Goal: Find specific page/section: Find specific page/section

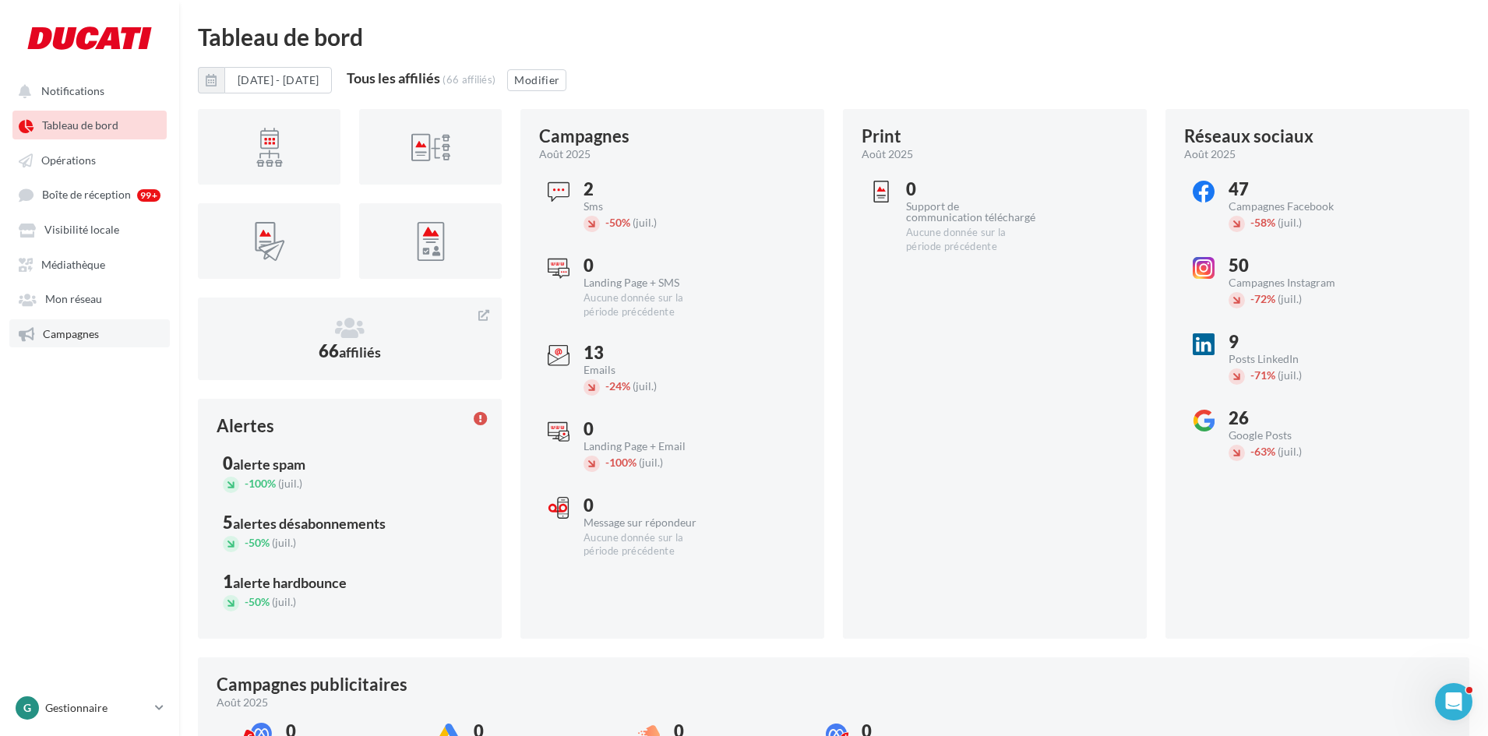
click at [72, 330] on span "Campagnes" at bounding box center [71, 333] width 56 height 13
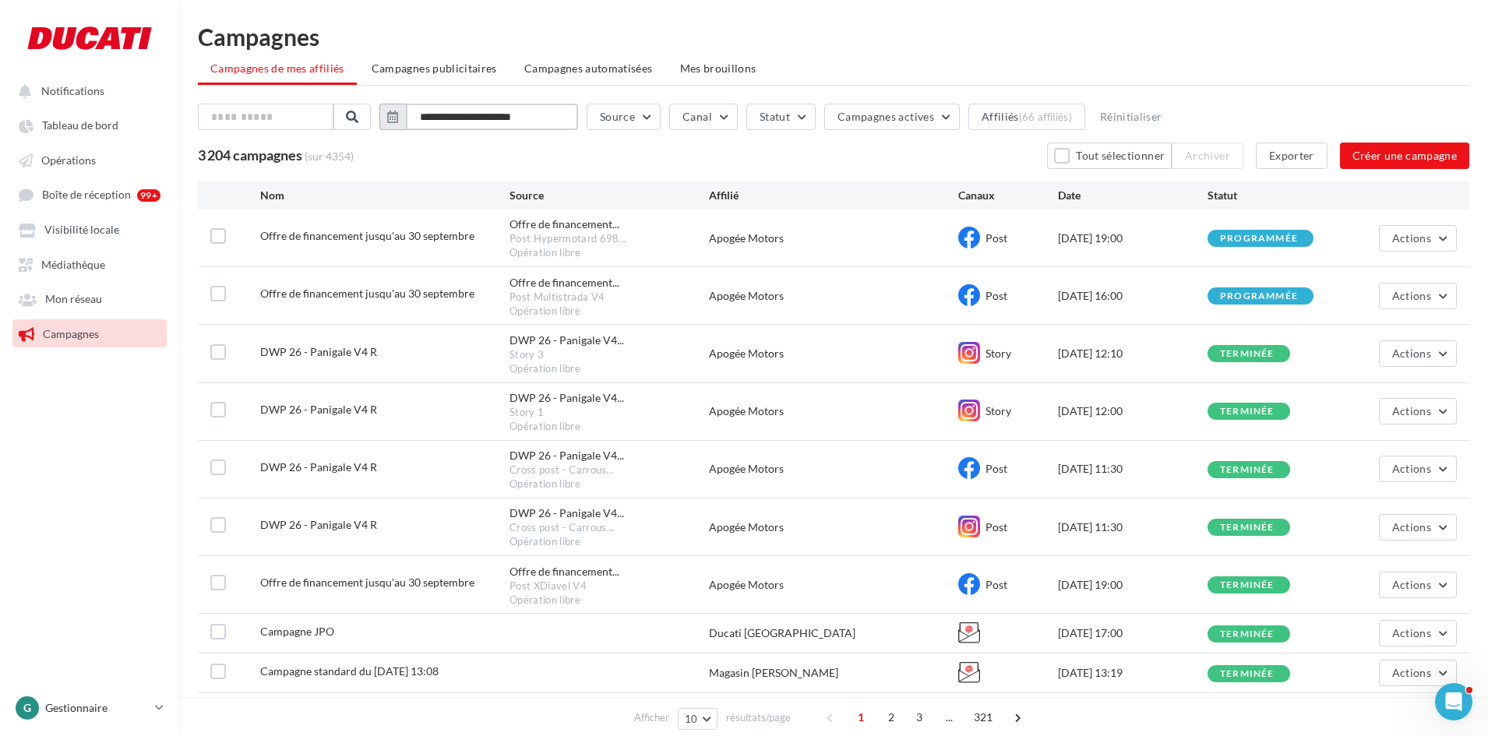
click at [415, 117] on input "**********" at bounding box center [492, 117] width 172 height 26
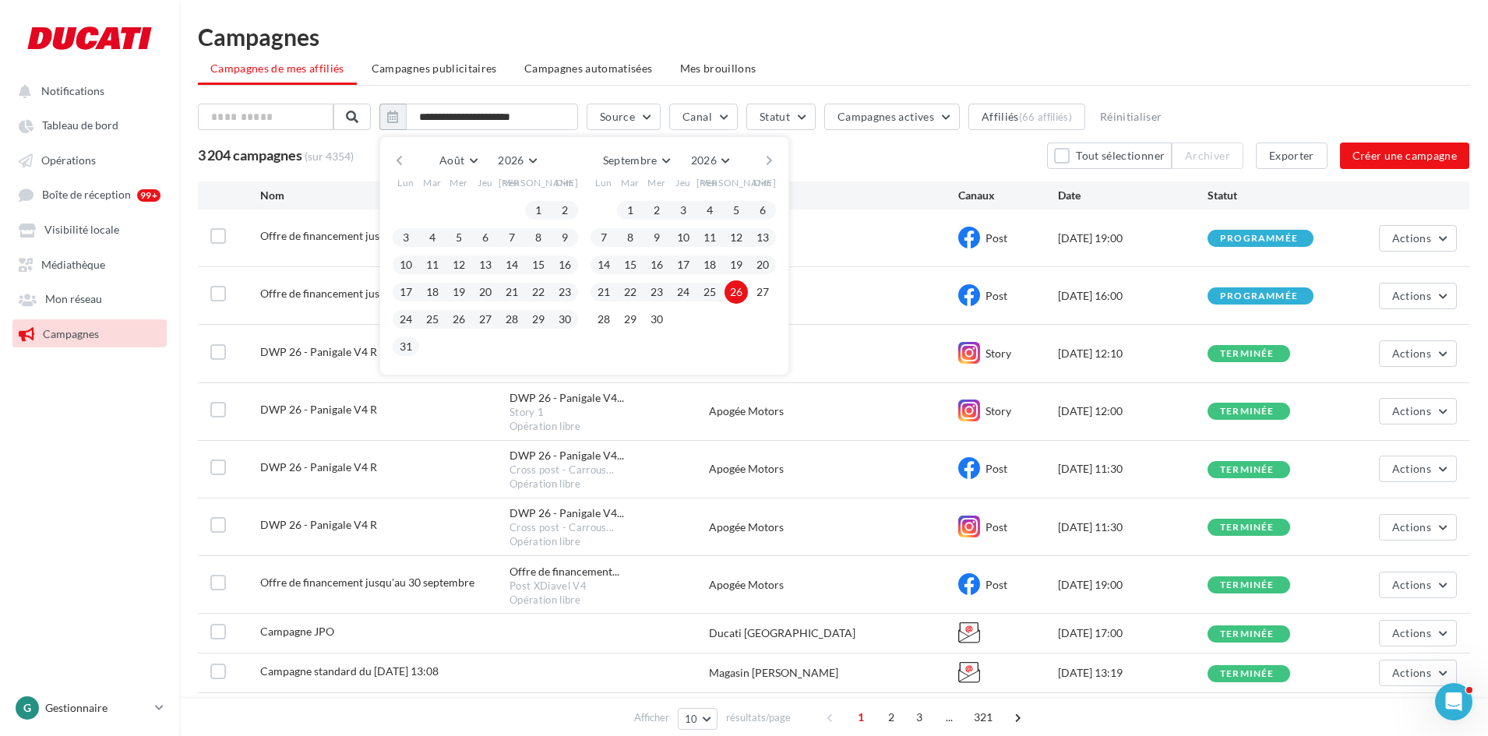
click at [406, 163] on button "button" at bounding box center [399, 161] width 13 height 22
click at [512, 157] on span "2026" at bounding box center [514, 159] width 26 height 13
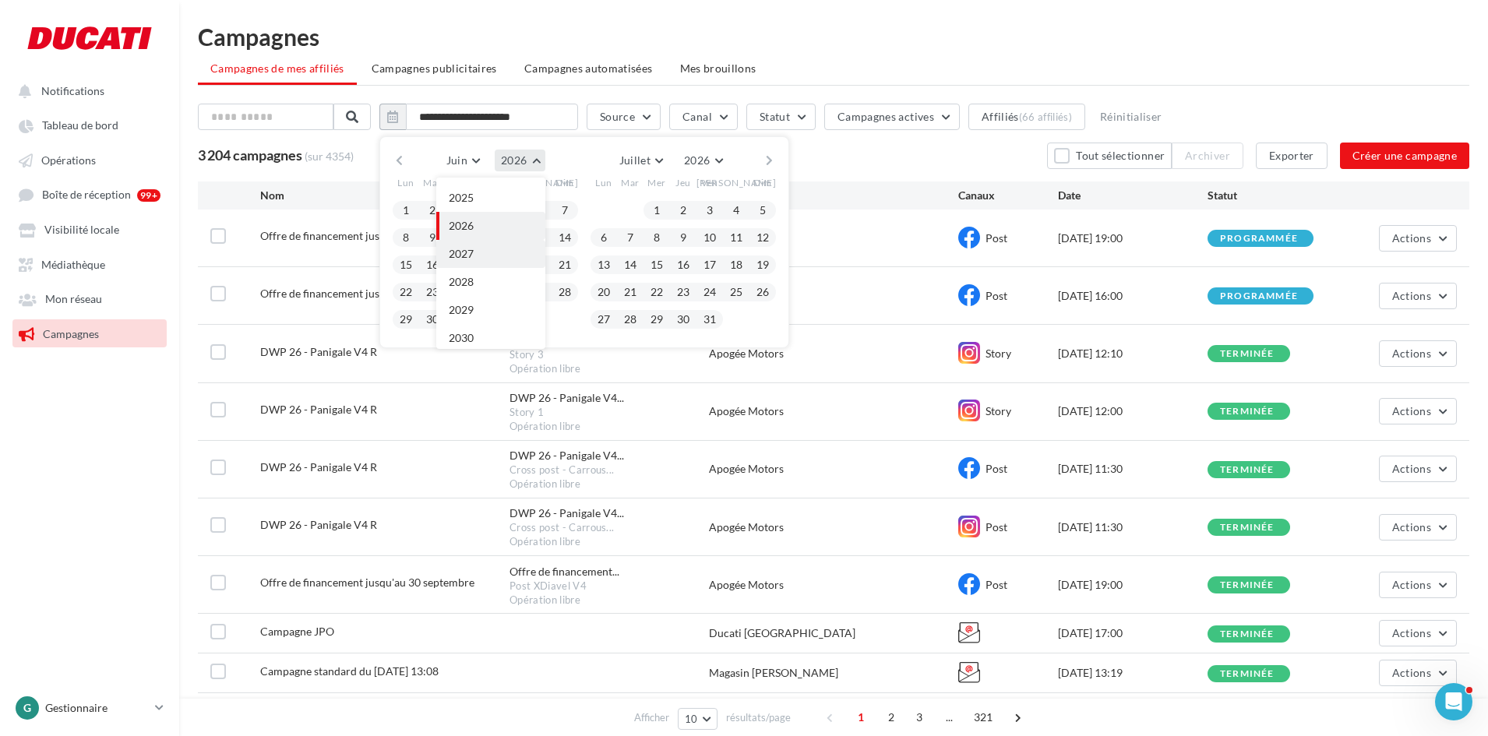
scroll to position [90, 0]
click at [485, 239] on button "2024" at bounding box center [490, 248] width 109 height 28
click at [406, 164] on button "button" at bounding box center [399, 161] width 13 height 22
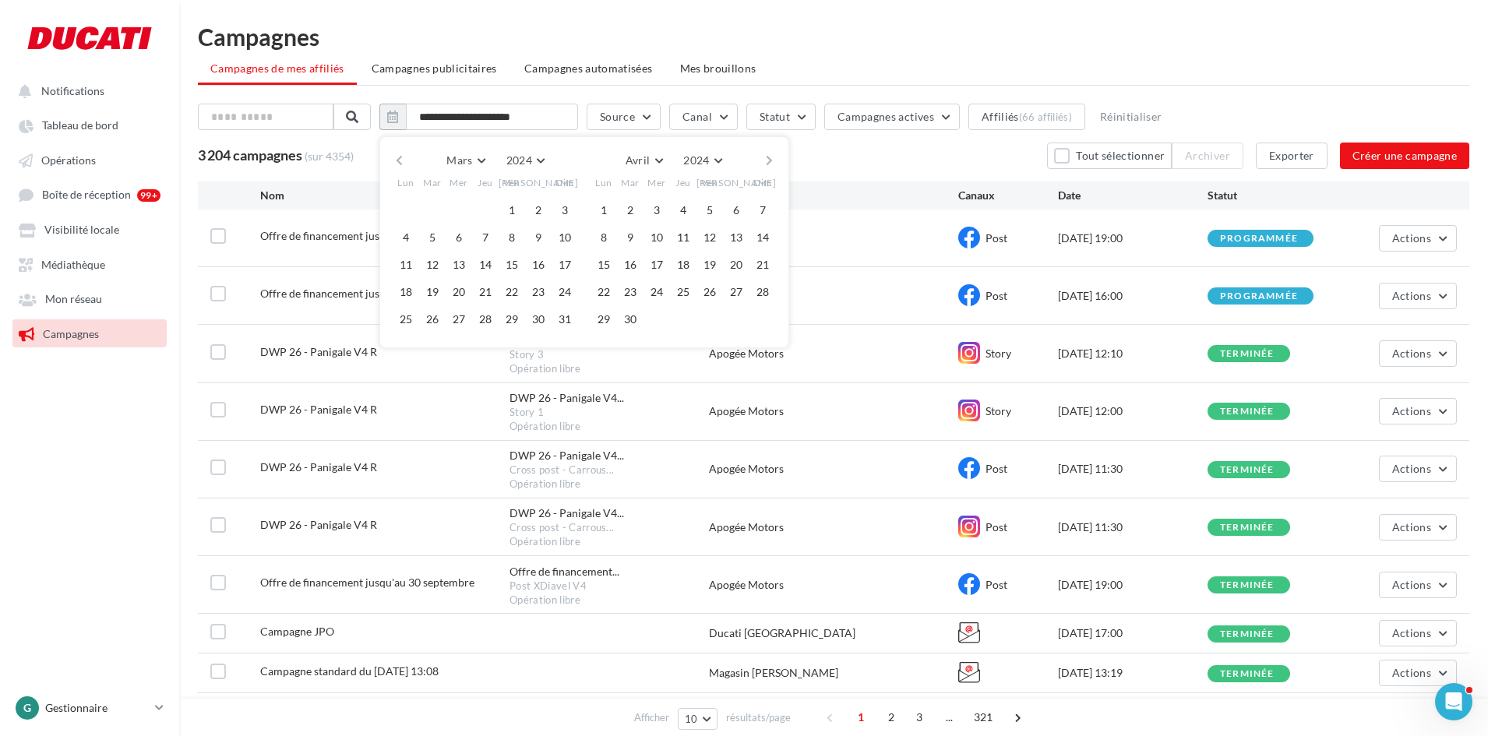
click at [406, 164] on button "button" at bounding box center [399, 161] width 13 height 22
click at [773, 159] on button "button" at bounding box center [769, 161] width 13 height 22
click at [722, 208] on button "1" at bounding box center [709, 210] width 23 height 23
click at [726, 158] on button "2024" at bounding box center [705, 161] width 51 height 22
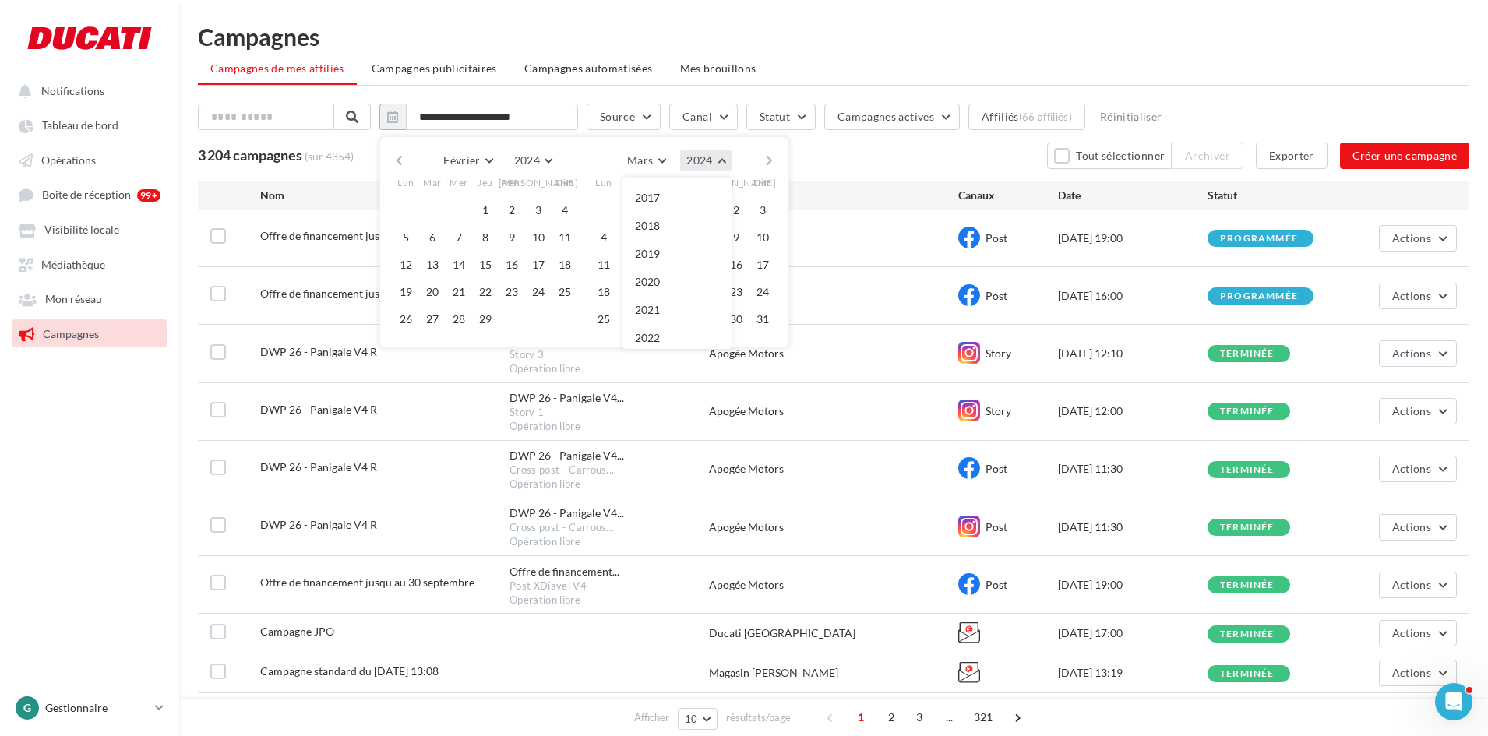
scroll to position [168, 0]
click at [685, 249] on button "2025" at bounding box center [677, 254] width 109 height 28
click at [776, 162] on button "button" at bounding box center [769, 161] width 13 height 22
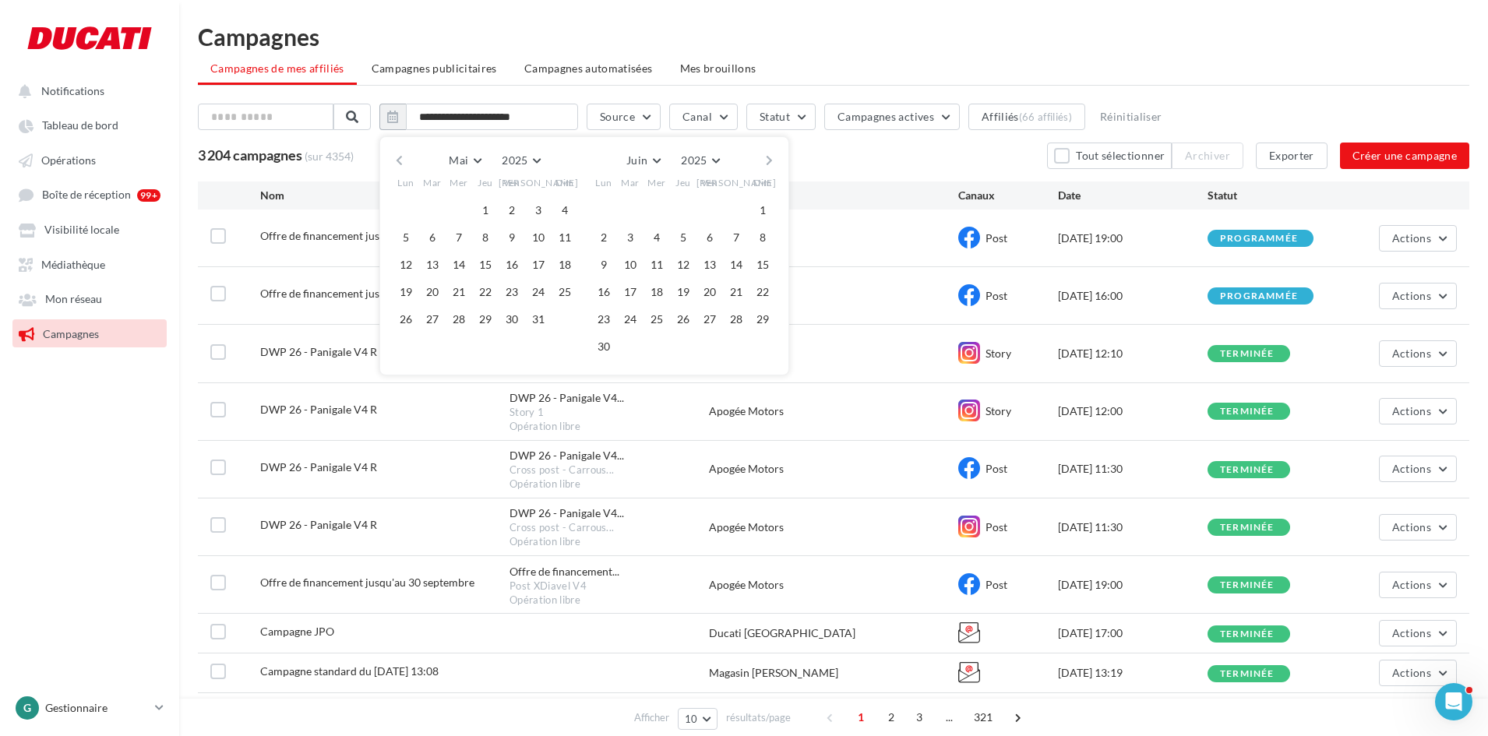
click at [776, 162] on button "button" at bounding box center [769, 161] width 13 height 22
click at [642, 324] on button "30" at bounding box center [630, 319] width 23 height 23
type input "**********"
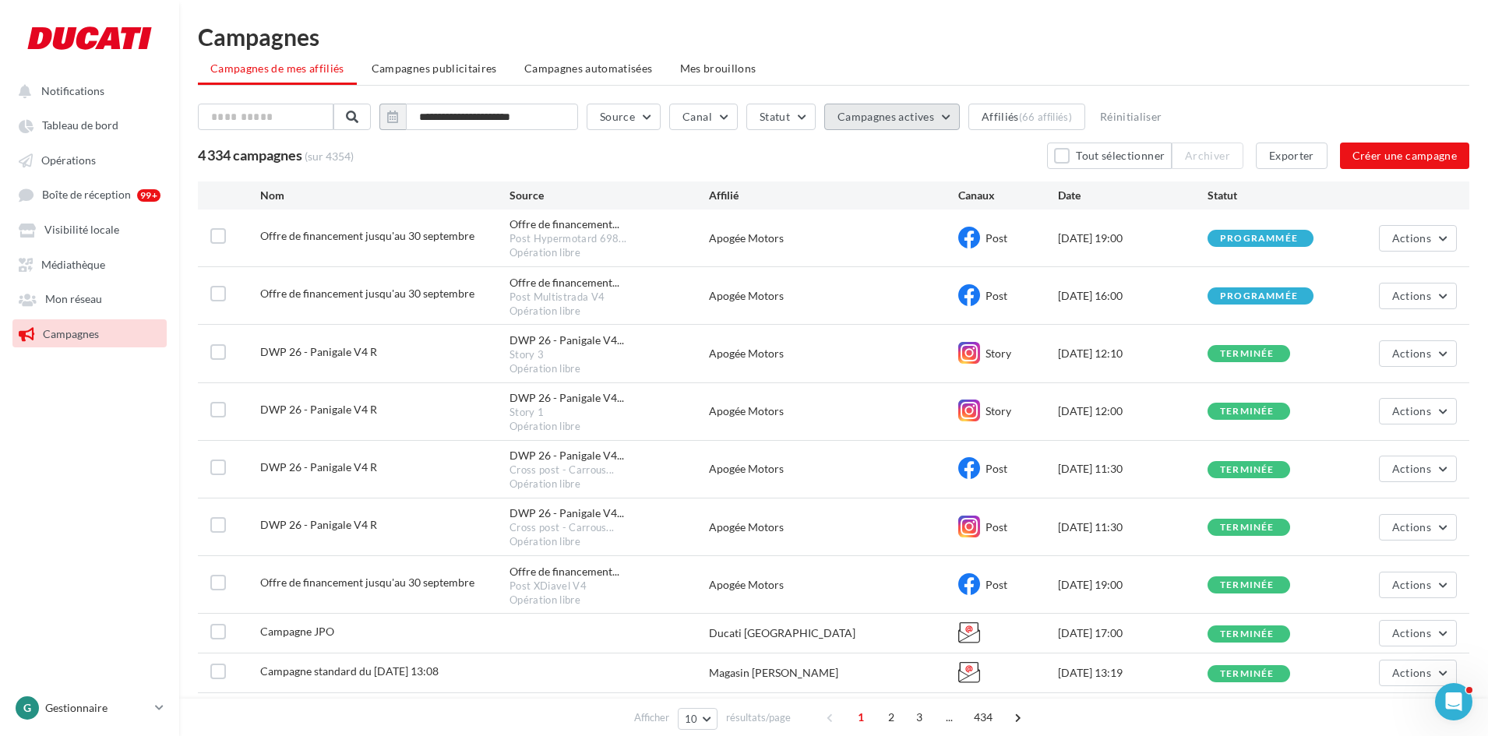
click at [869, 121] on span "Campagnes actives" at bounding box center [886, 116] width 97 height 13
click at [785, 161] on div "4 334 campagnes (sur 4354) Tout sélectionner Archiver Exporter Créer une campag…" at bounding box center [834, 156] width 1272 height 26
click at [649, 116] on button "Source" at bounding box center [624, 117] width 74 height 26
click at [705, 87] on div "**********" at bounding box center [833, 403] width 1309 height 757
click at [772, 121] on button "Statut" at bounding box center [780, 117] width 69 height 26
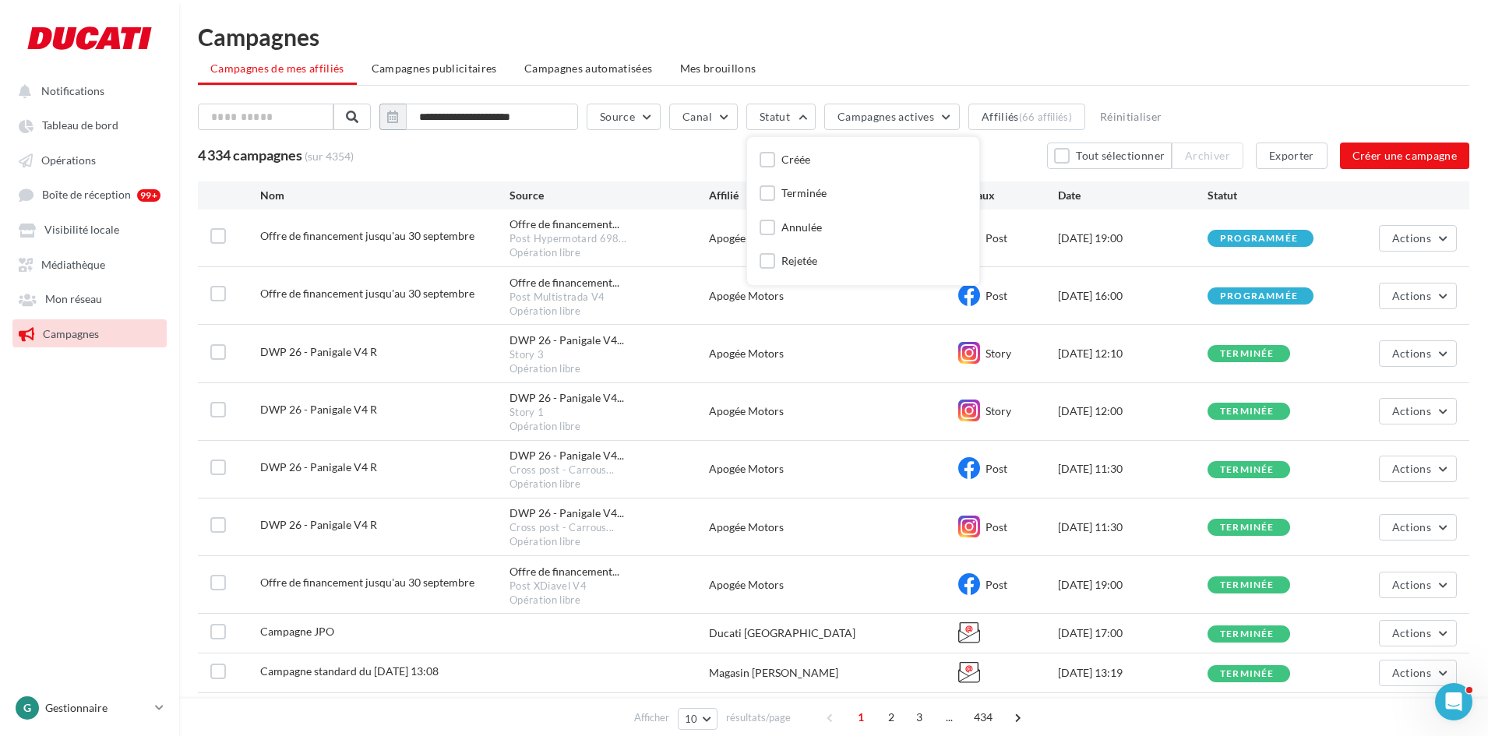
click at [814, 63] on ul "Campagnes de mes affiliés Campagnes publicitaires Campagnes automatisées Mes br…" at bounding box center [834, 70] width 1272 height 31
